Goal: Task Accomplishment & Management: Manage account settings

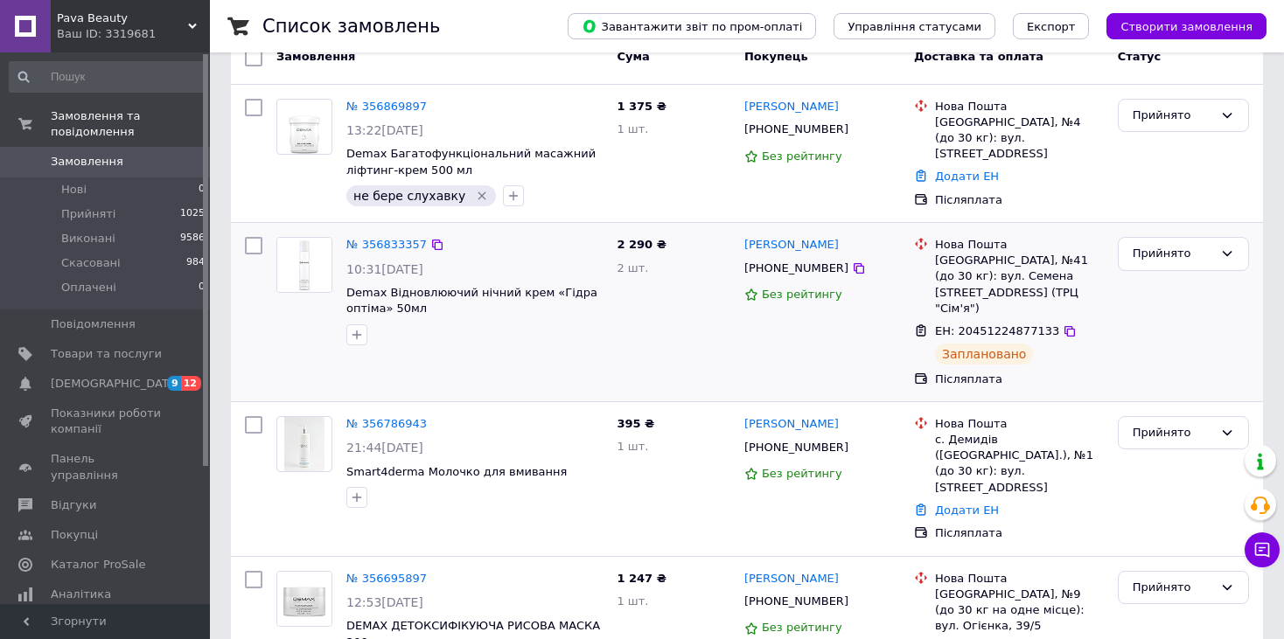
scroll to position [262, 0]
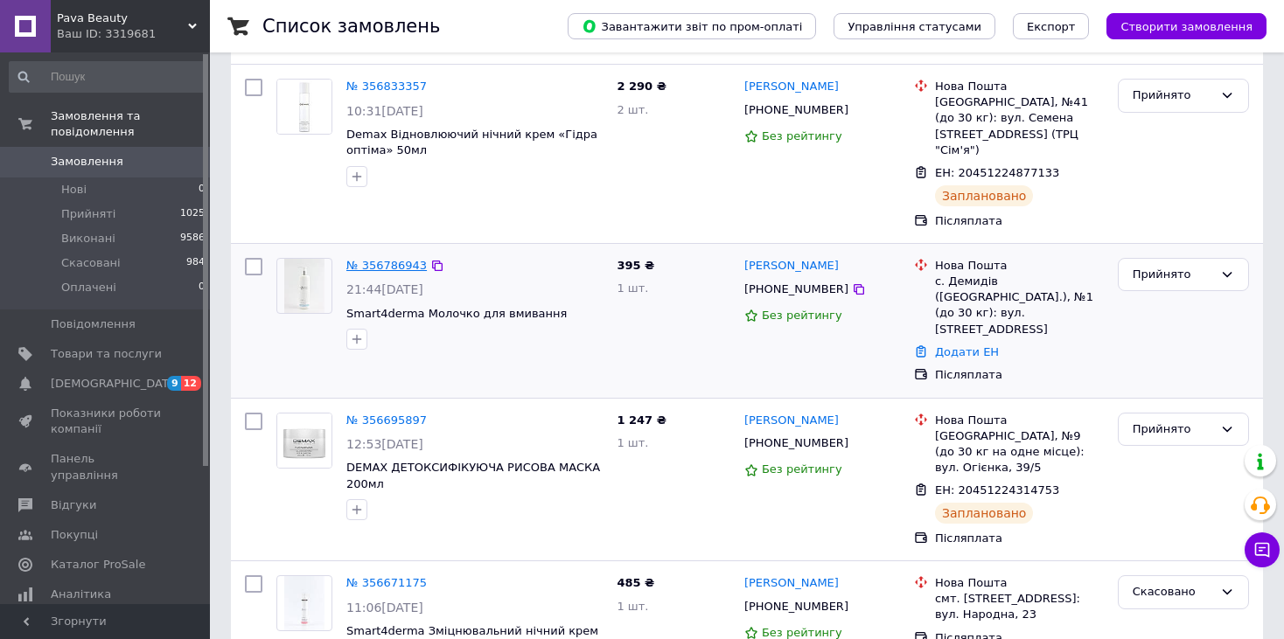
click at [373, 259] on link "№ 356786943" at bounding box center [386, 265] width 80 height 13
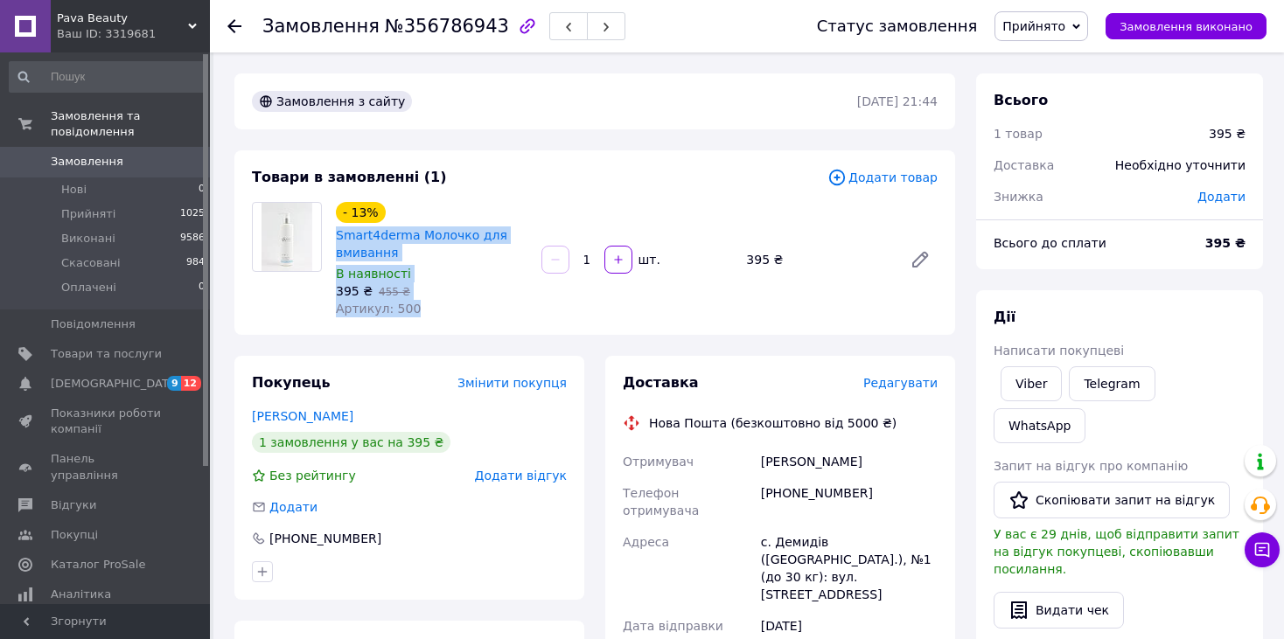
drag, startPoint x: 334, startPoint y: 238, endPoint x: 414, endPoint y: 303, distance: 102.6
click at [427, 315] on div "- 13% Smart4derma Молочко для вмивання В наявності 395 ₴   455 ₴ Артикул: 500" at bounding box center [431, 259] width 205 height 122
copy div "Smart4derma Молочко для вмивання В наявності 395 ₴   455 ₴ Артикул: 500"
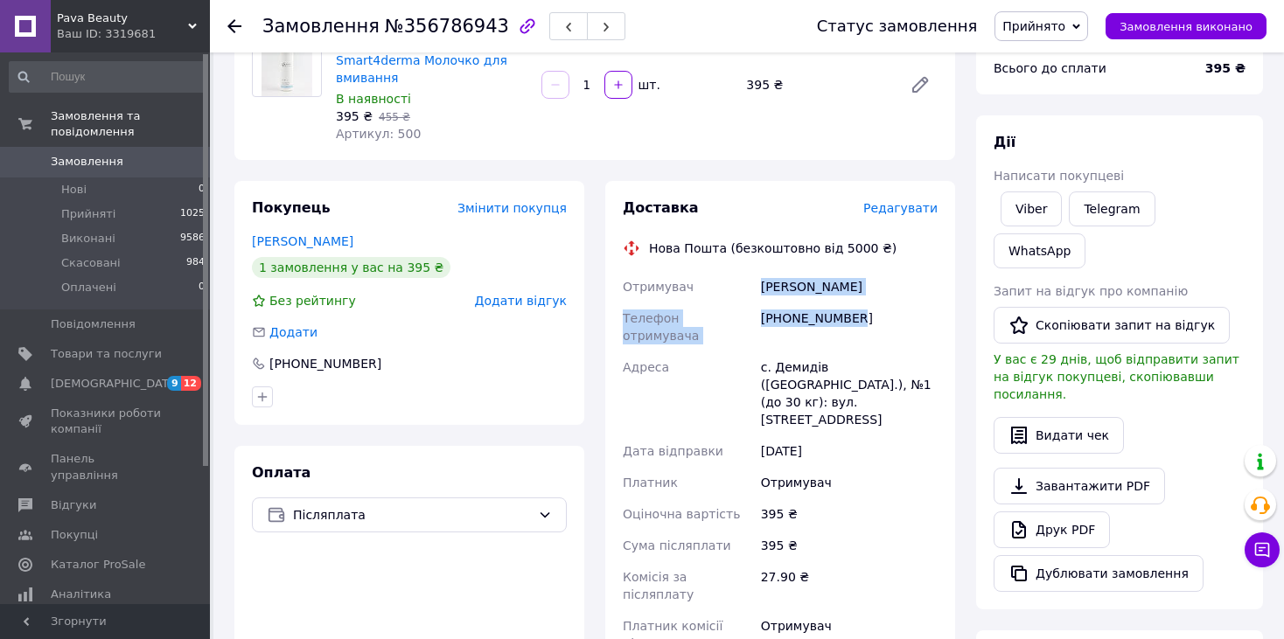
drag, startPoint x: 751, startPoint y: 283, endPoint x: 867, endPoint y: 322, distance: 121.7
click at [867, 322] on div "Отримувач Сапон Олександра Телефон отримувача +380981104848 Адреса с. Демидів (…" at bounding box center [780, 465] width 322 height 388
copy div "Отримувач Сапон Олександра Телефон отримувача +380981104848"
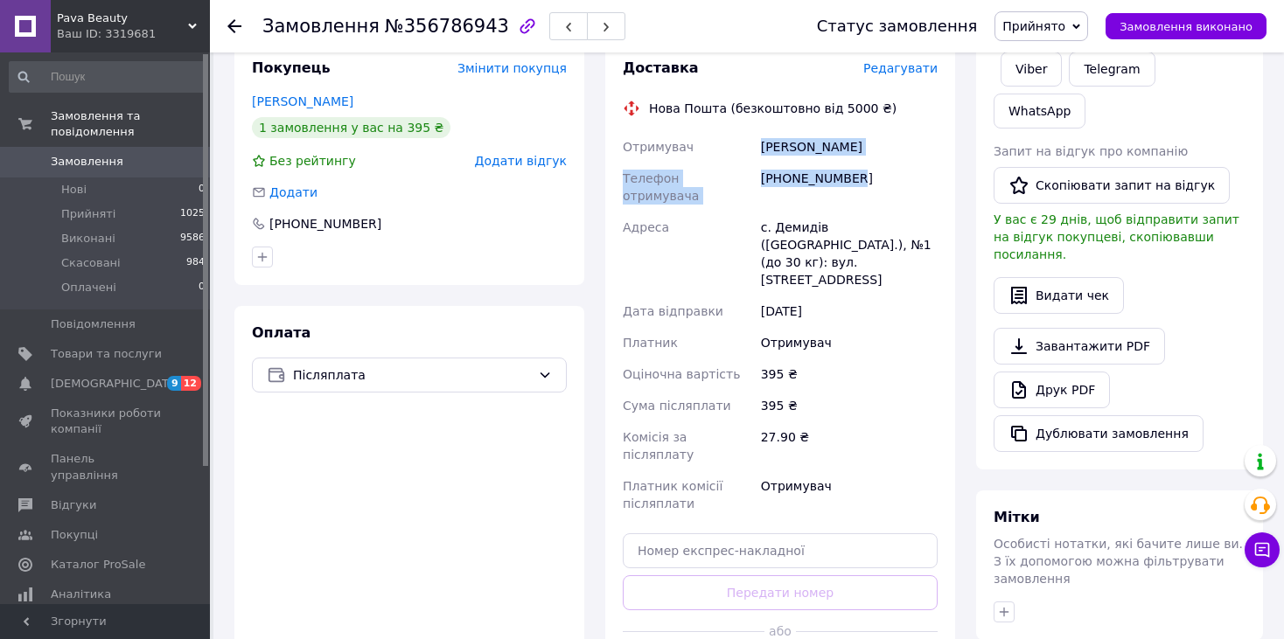
scroll to position [350, 0]
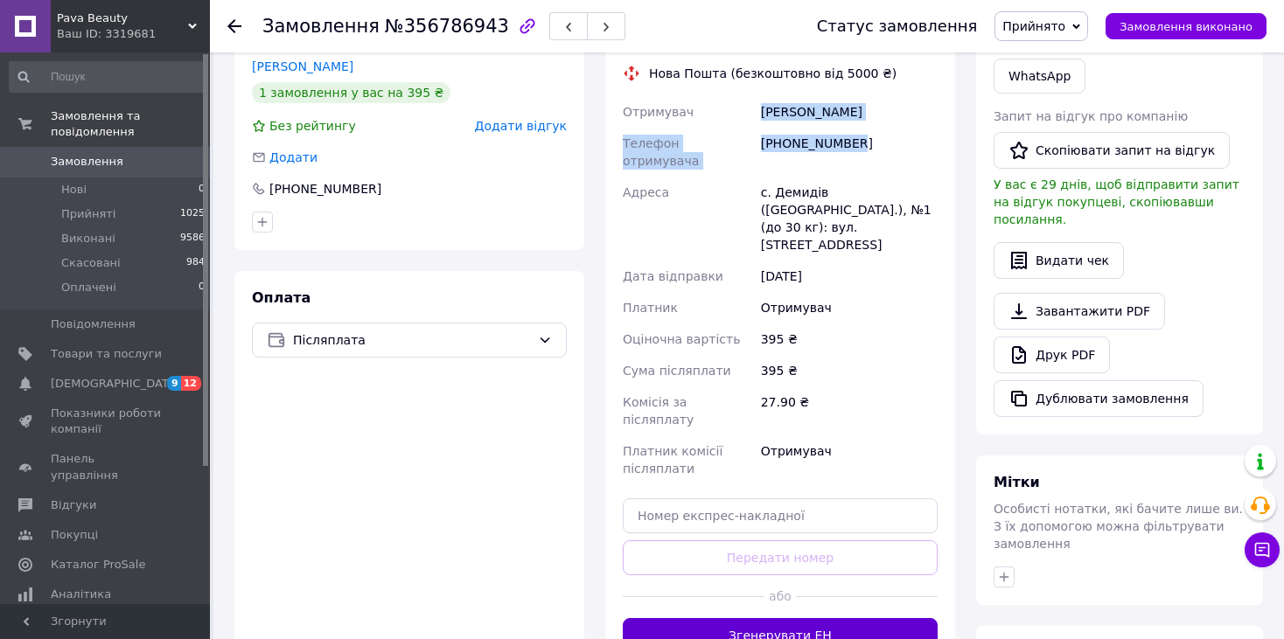
click at [873, 618] on button "Згенерувати ЕН" at bounding box center [780, 635] width 315 height 35
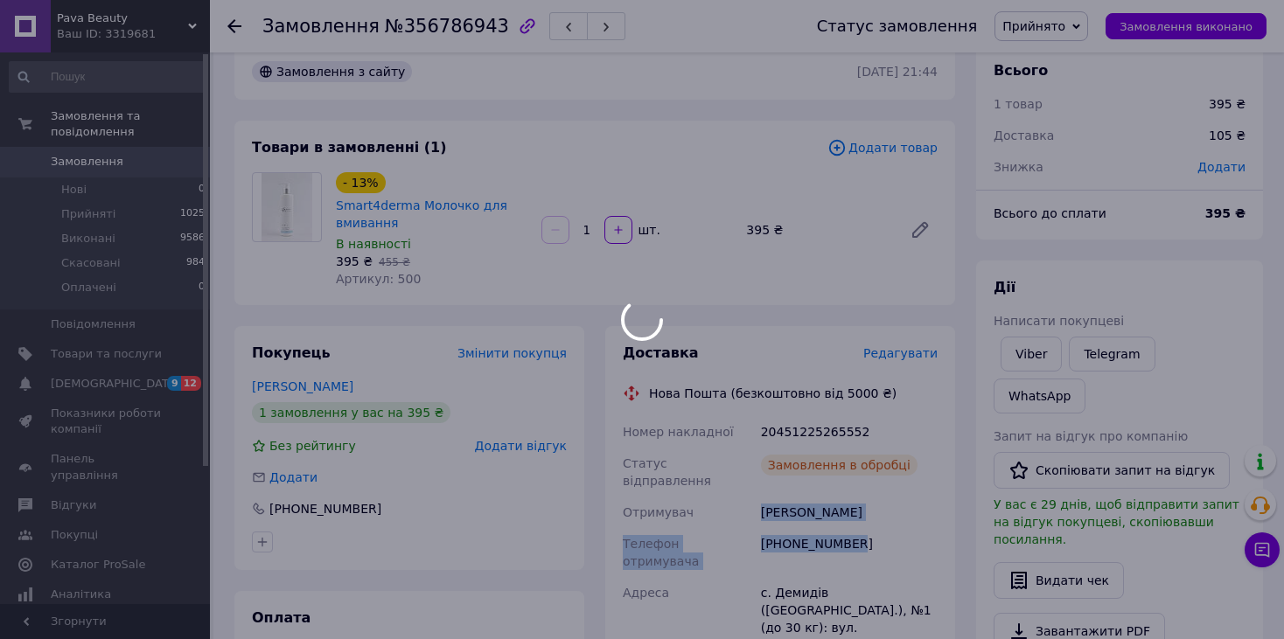
scroll to position [0, 0]
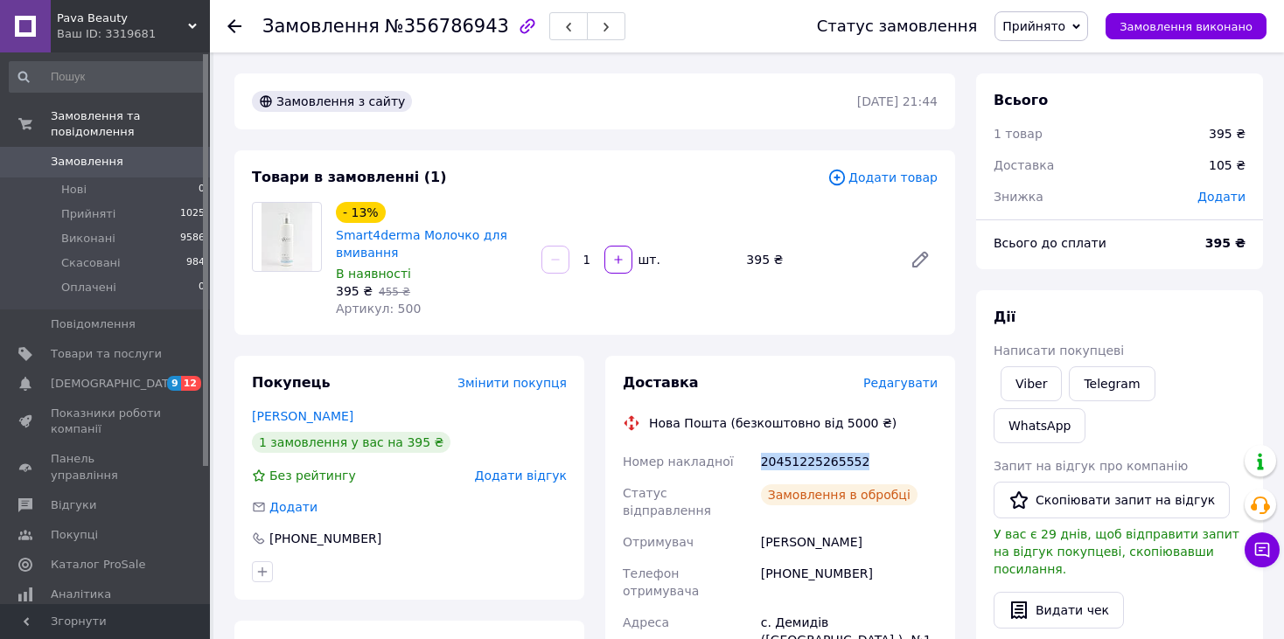
drag, startPoint x: 753, startPoint y: 463, endPoint x: 874, endPoint y: 454, distance: 121.9
copy div "Номер накладної 20451225265552"
drag, startPoint x: 238, startPoint y: 31, endPoint x: 209, endPoint y: 17, distance: 32.1
click at [238, 31] on icon at bounding box center [234, 26] width 14 height 14
